Goal: Information Seeking & Learning: Check status

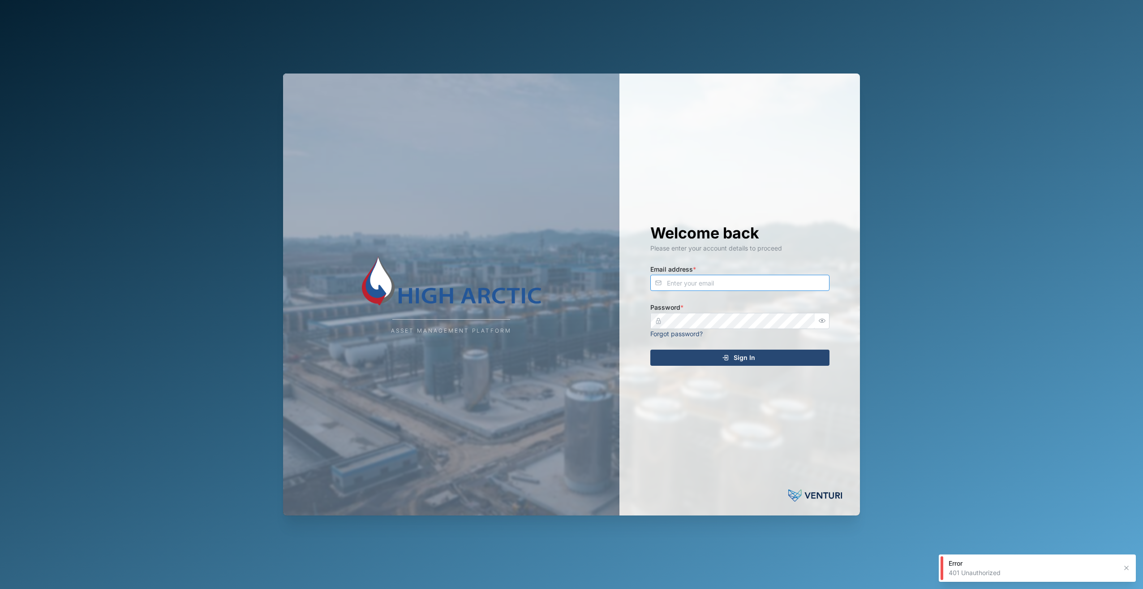
type input "adam.kerepa@venturi.io"
click at [746, 359] on span "Sign In" at bounding box center [744, 357] width 21 height 15
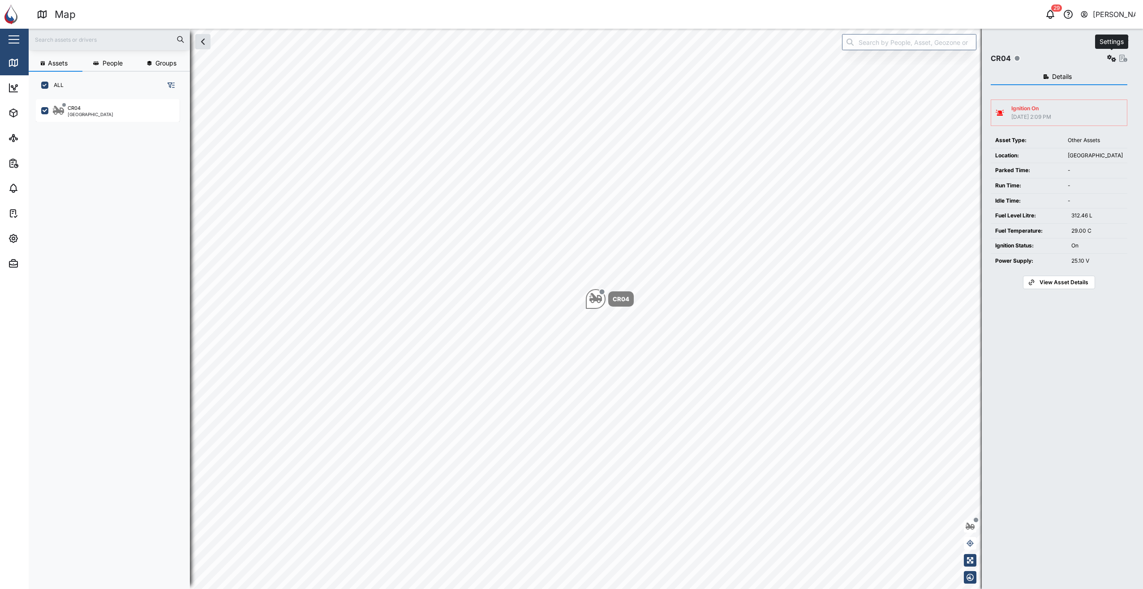
click at [1114, 63] on button "button" at bounding box center [1111, 58] width 13 height 13
click at [1081, 110] on link "Event logs" at bounding box center [1074, 116] width 83 height 19
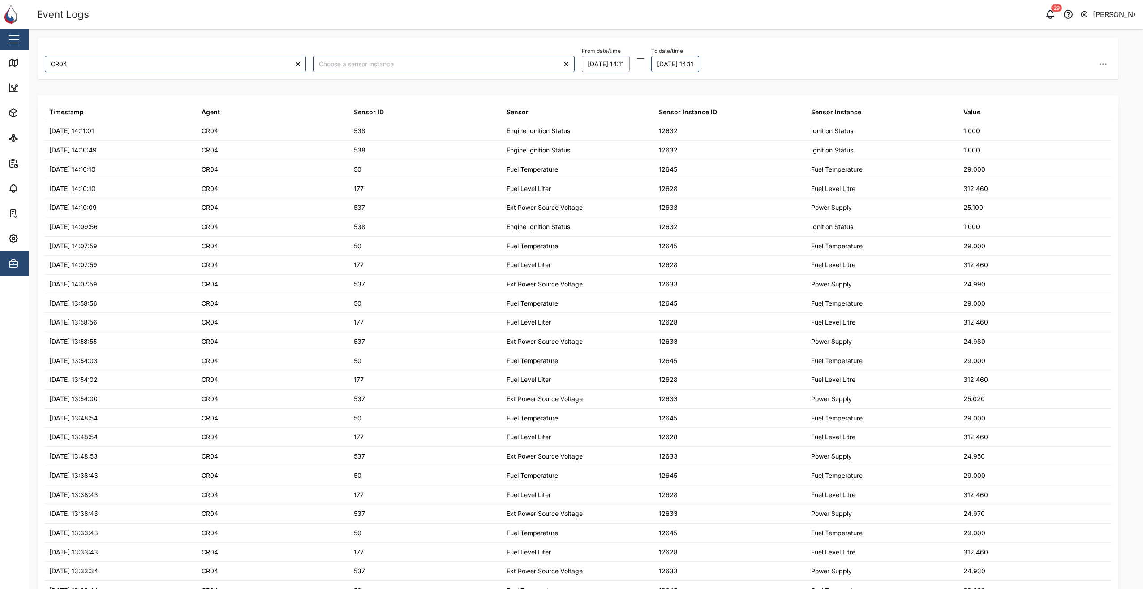
click at [630, 69] on button "07/09/2025 14:11" at bounding box center [606, 64] width 48 height 16
click at [663, 125] on button "5" at bounding box center [661, 123] width 16 height 16
click at [801, 58] on div "From date/time 05/09/2025 14:11 September 2025 Mo Tu We Th Fr Sa Su 1 2 3 4 5 6…" at bounding box center [847, 58] width 530 height 27
click at [605, 65] on button "05/09/2025 14:11" at bounding box center [606, 64] width 48 height 16
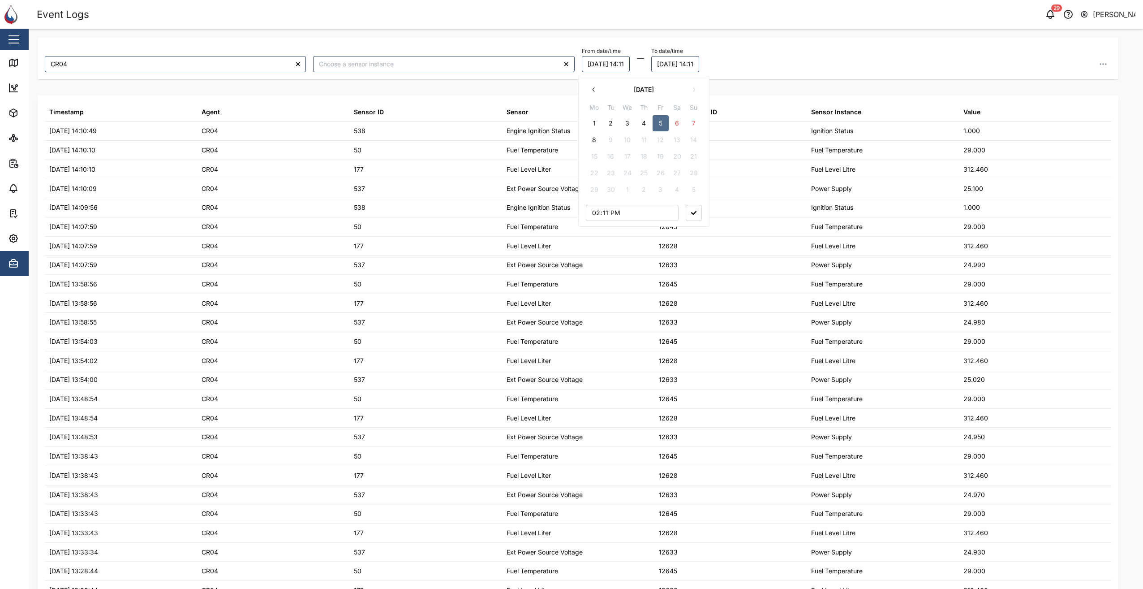
click at [595, 117] on button "1" at bounding box center [594, 123] width 16 height 16
click at [630, 64] on button "01/09/2025 14:11" at bounding box center [606, 64] width 48 height 16
click at [611, 215] on input "14:11" at bounding box center [632, 213] width 93 height 16
click at [602, 213] on input "14:11" at bounding box center [632, 213] width 93 height 16
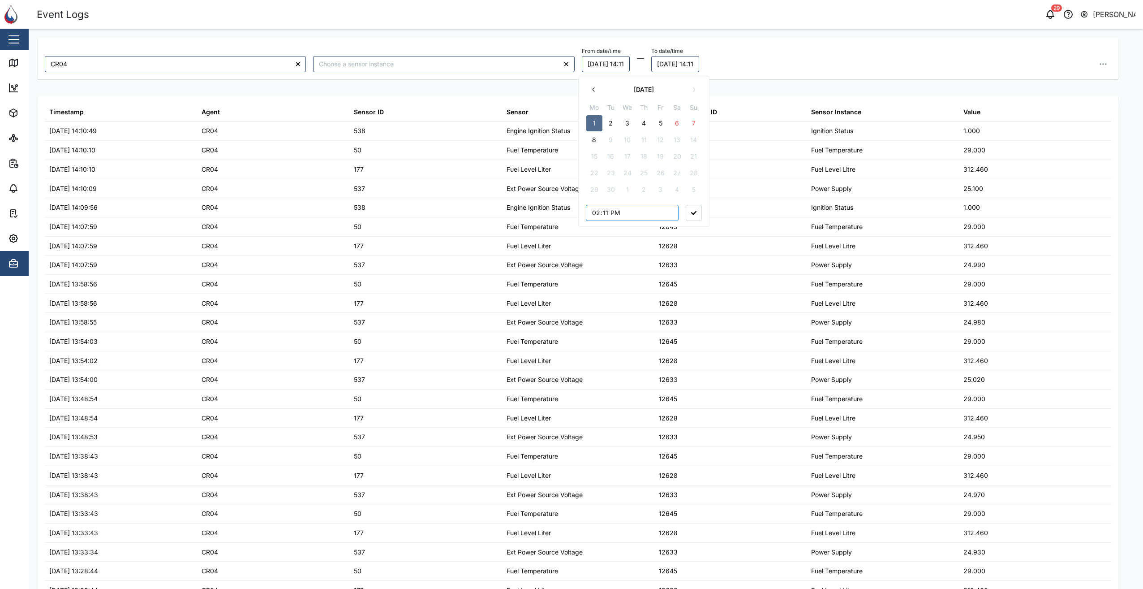
click at [597, 213] on input "14:11" at bounding box center [632, 213] width 93 height 16
type input "19:11"
click at [642, 212] on input "19:11" at bounding box center [632, 213] width 93 height 16
click at [674, 65] on button "08/09/2025 14:11" at bounding box center [675, 64] width 48 height 16
click at [762, 121] on button "6" at bounding box center [760, 123] width 16 height 16
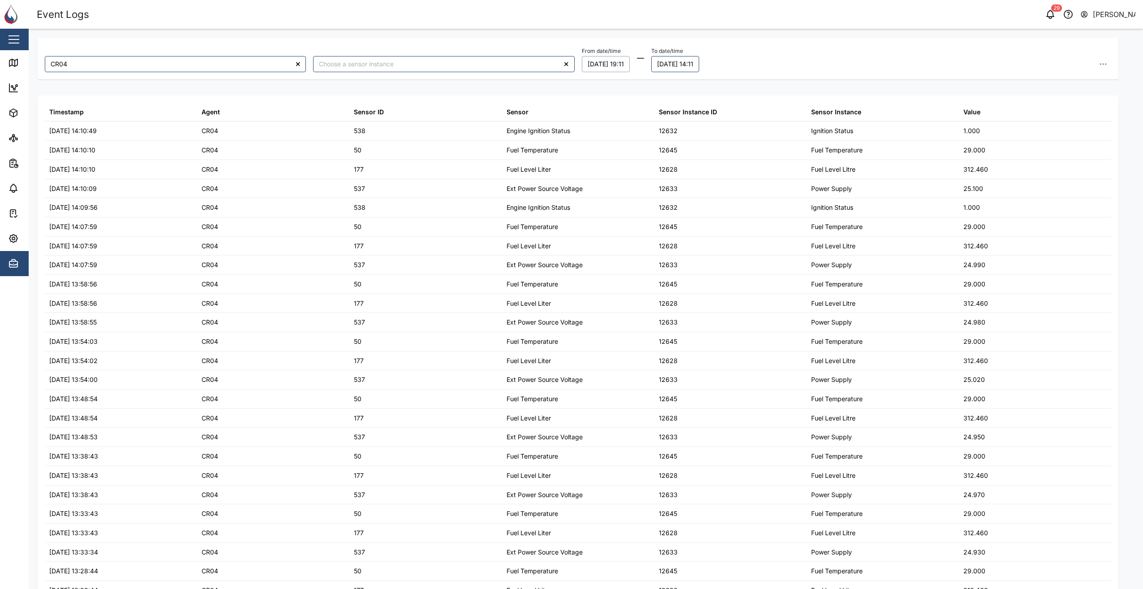
click at [756, 44] on div "From date/time 01/09/2025 19:11 To date/time 06/09/2025 14:11 September 2025 Mo…" at bounding box center [846, 58] width 537 height 34
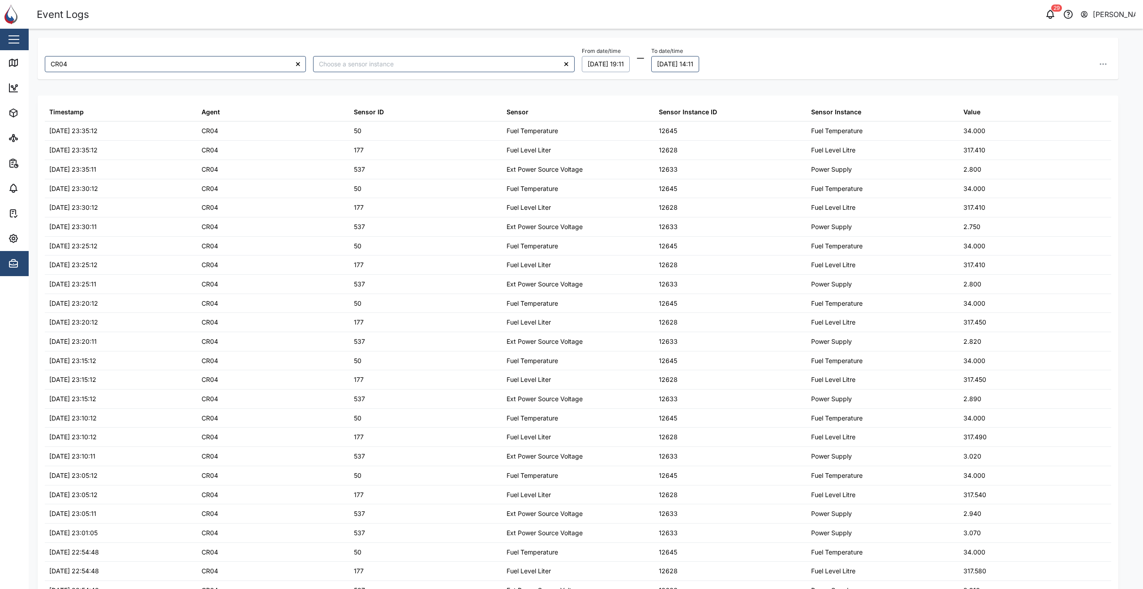
click at [620, 69] on button "01/09/2025 19:11" at bounding box center [606, 64] width 48 height 16
click at [631, 211] on input "19:11" at bounding box center [632, 213] width 93 height 16
type input "07:11"
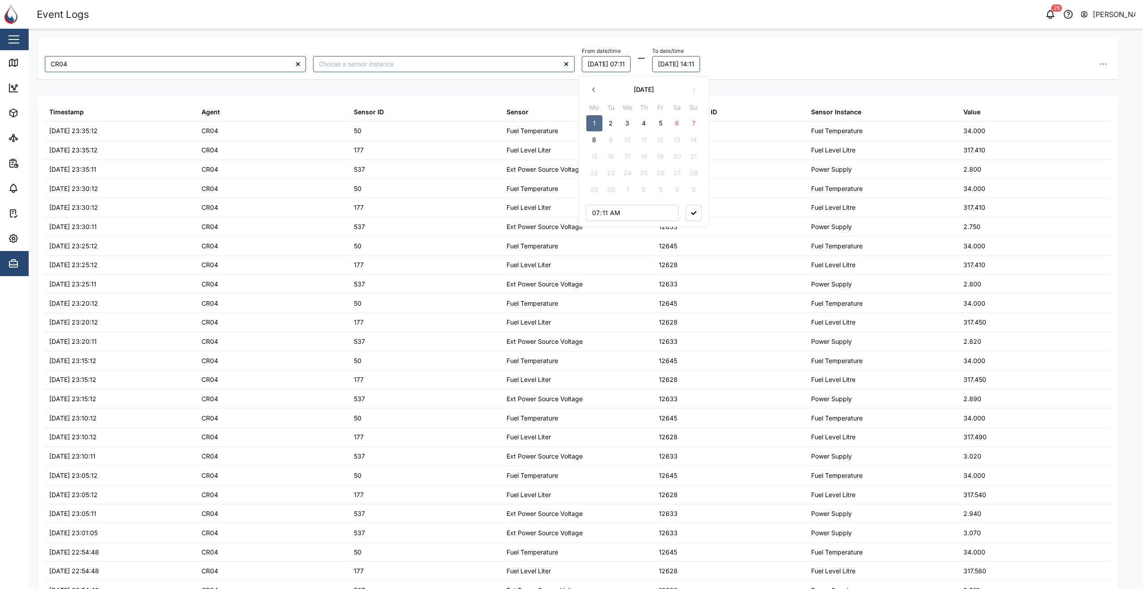
click at [695, 213] on icon "button" at bounding box center [693, 213] width 5 height 4
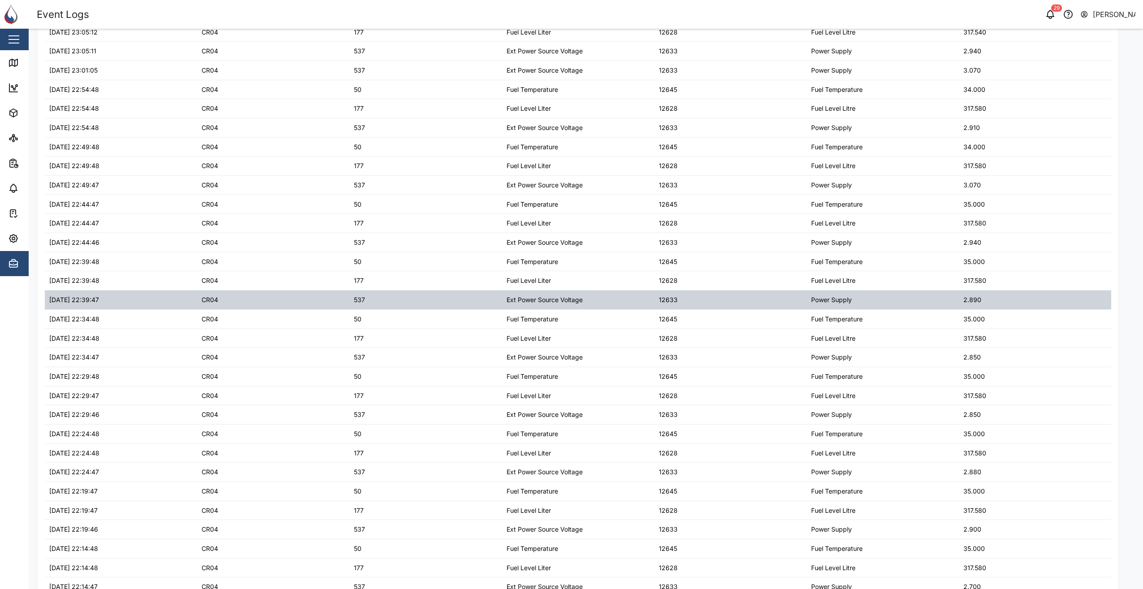
scroll to position [516, 0]
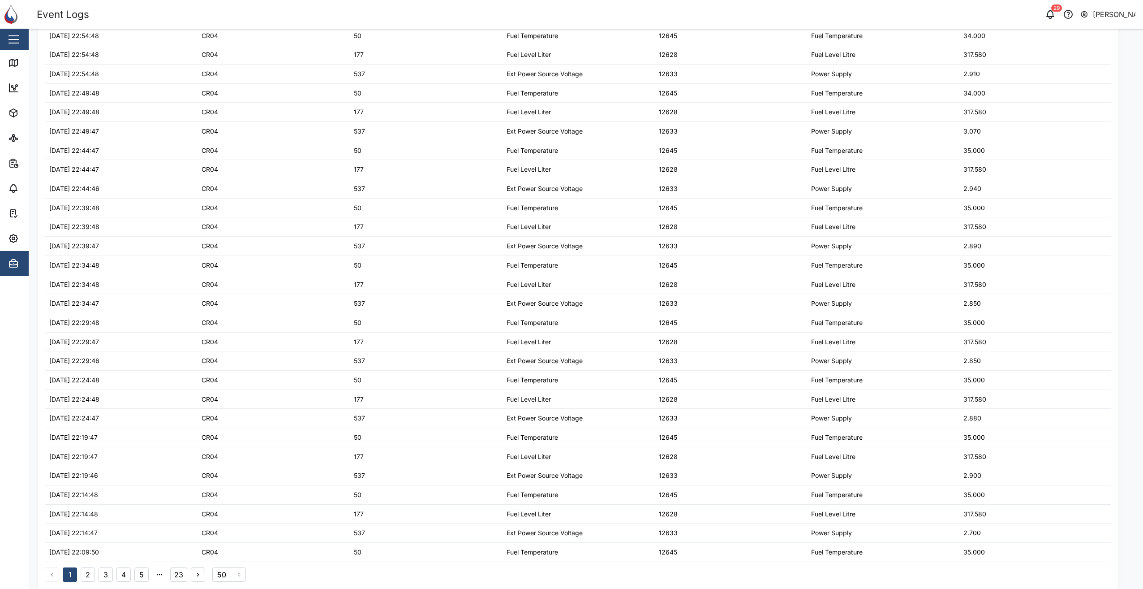
click at [177, 576] on button "23" at bounding box center [178, 574] width 17 height 14
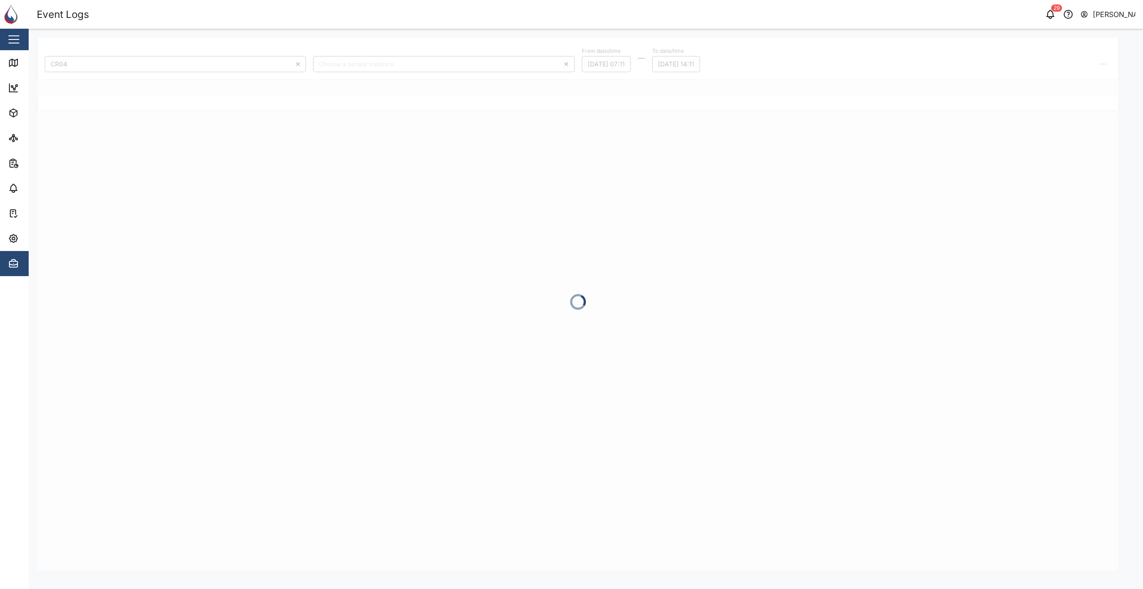
scroll to position [0, 0]
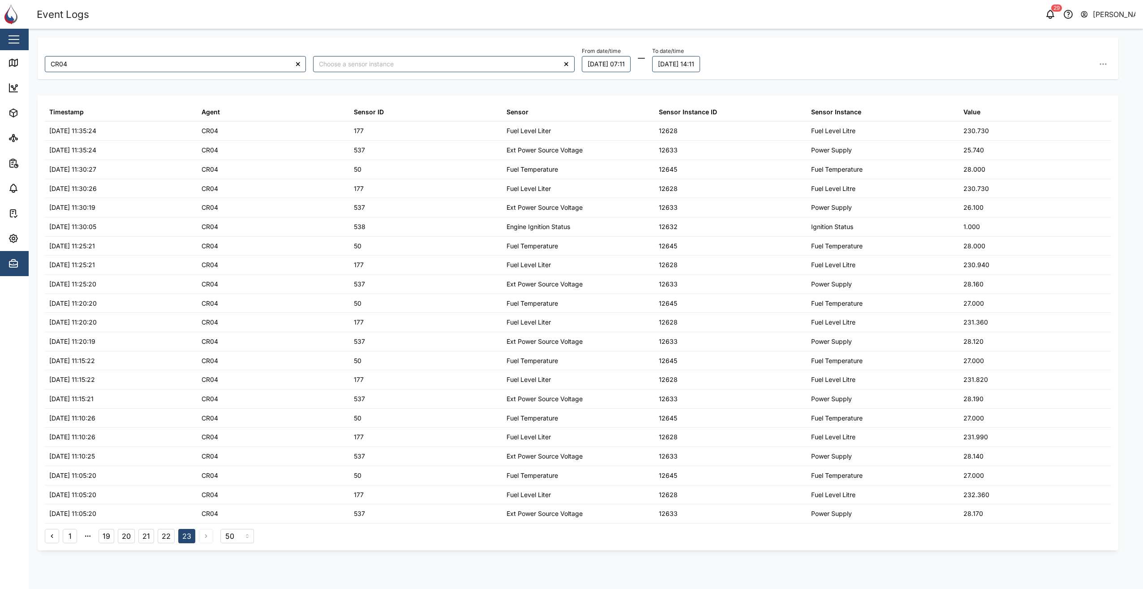
click at [898, 29] on div "CR04 From date/time 01/09/2025 07:11 To date/time 06/09/2025 14:11 Timestamp Ag…" at bounding box center [586, 38] width 1114 height 18
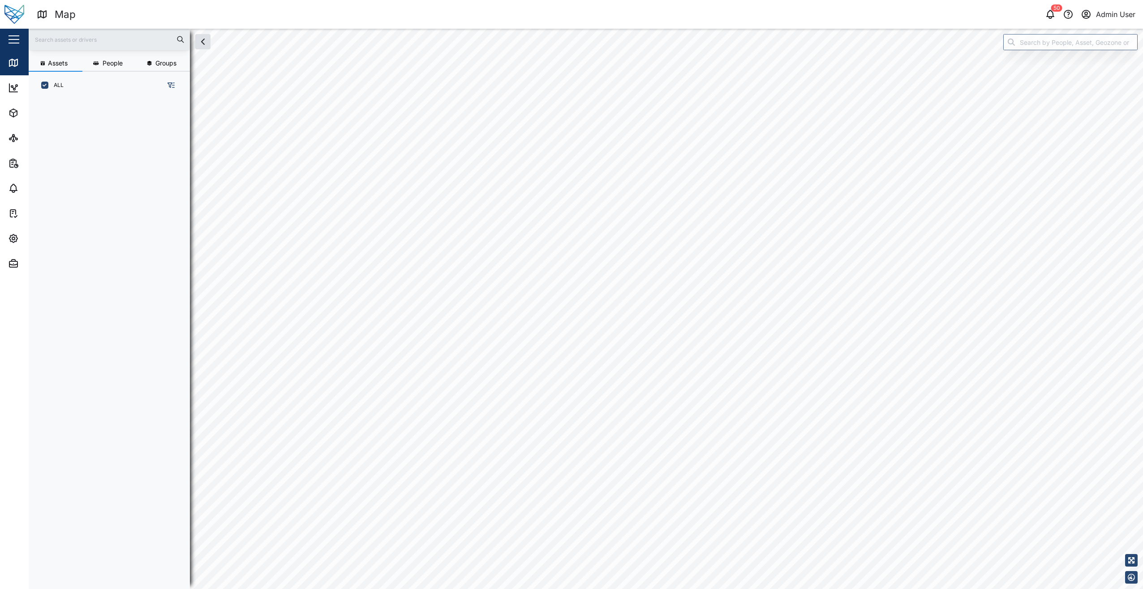
scroll to position [479, 140]
